Goal: Task Accomplishment & Management: Use online tool/utility

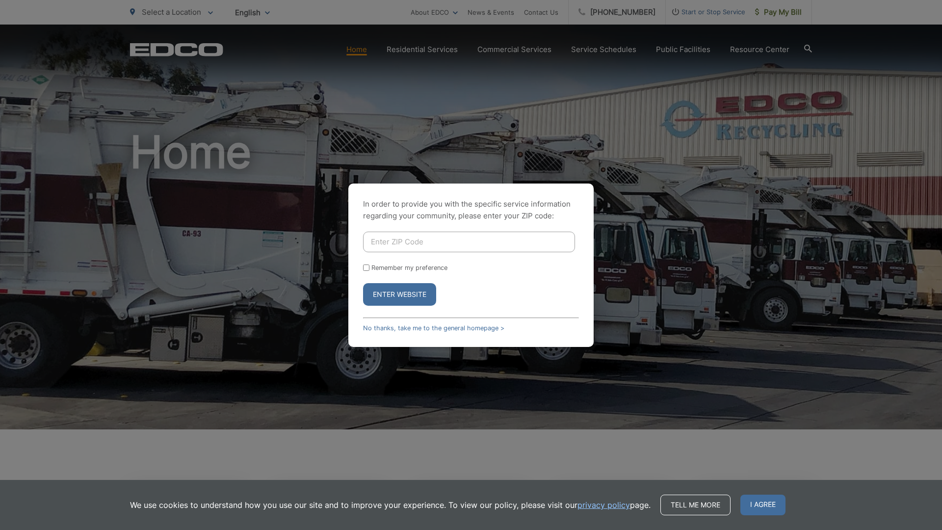
click at [378, 234] on input "Enter ZIP Code" at bounding box center [469, 242] width 212 height 21
type input "92024"
click at [405, 297] on button "Enter Website" at bounding box center [399, 294] width 73 height 23
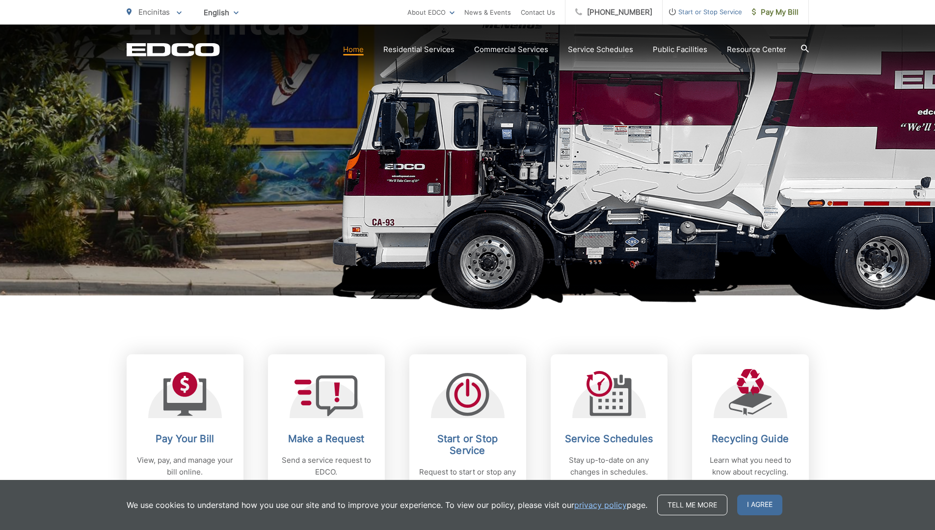
scroll to position [147, 0]
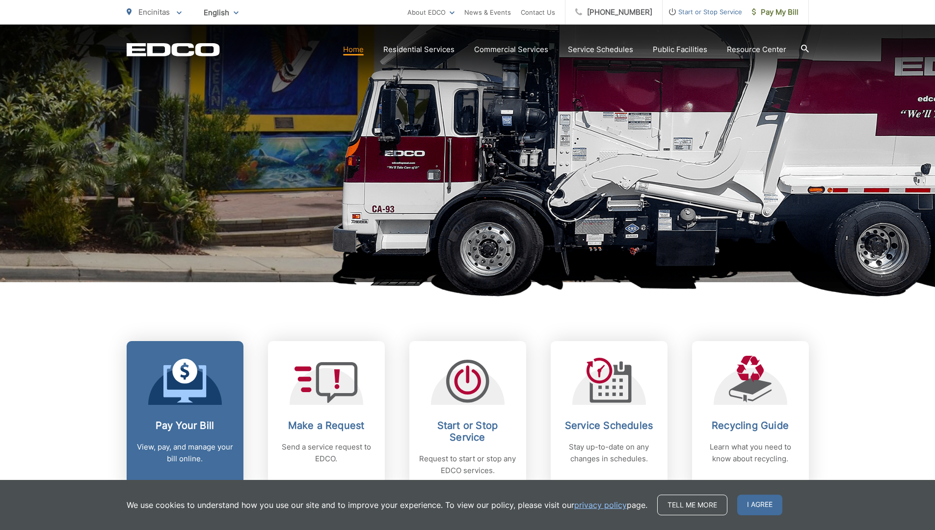
click at [194, 405] on link "Pay Your Bill View, pay, and manage your bill online." at bounding box center [185, 416] width 117 height 150
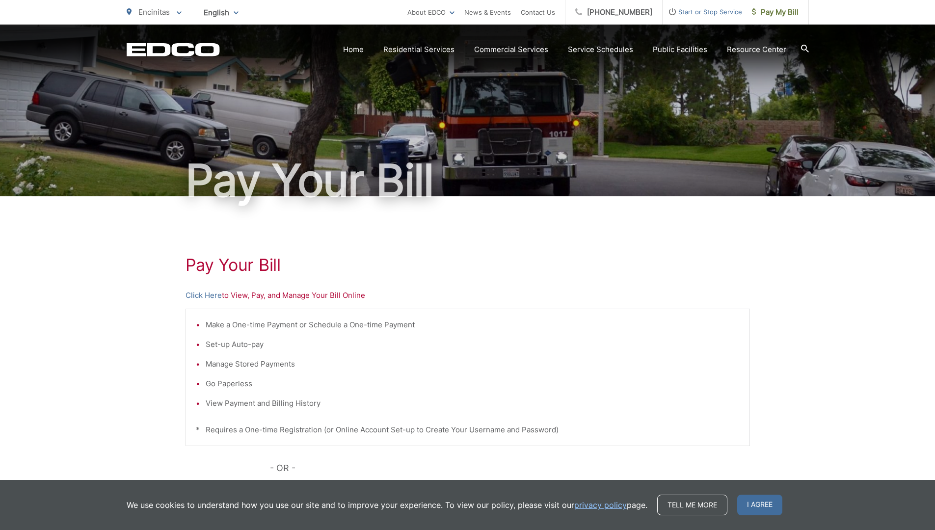
click at [211, 345] on li "Set-up Auto-pay" at bounding box center [473, 345] width 534 height 12
click at [264, 345] on li "Set-up Auto-pay" at bounding box center [473, 345] width 534 height 12
click at [239, 270] on h1 "Pay Your Bill" at bounding box center [467, 265] width 564 height 20
click at [356, 293] on p "Click Here to View, Pay, and Manage Your Bill Online" at bounding box center [467, 296] width 564 height 12
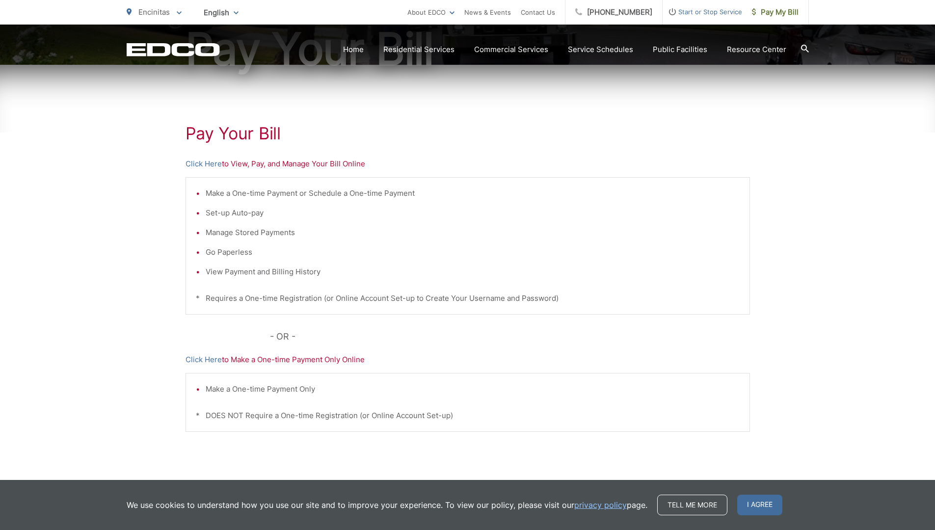
scroll to position [147, 0]
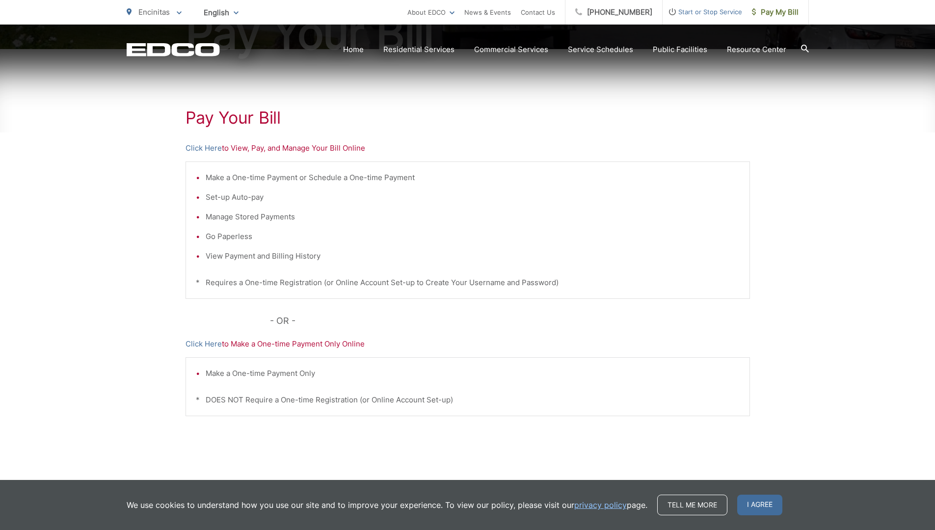
click at [280, 149] on p "Click Here to View, Pay, and Manage Your Bill Online" at bounding box center [467, 148] width 564 height 12
click at [203, 147] on link "Click Here" at bounding box center [203, 148] width 36 height 12
